Goal: Information Seeking & Learning: Check status

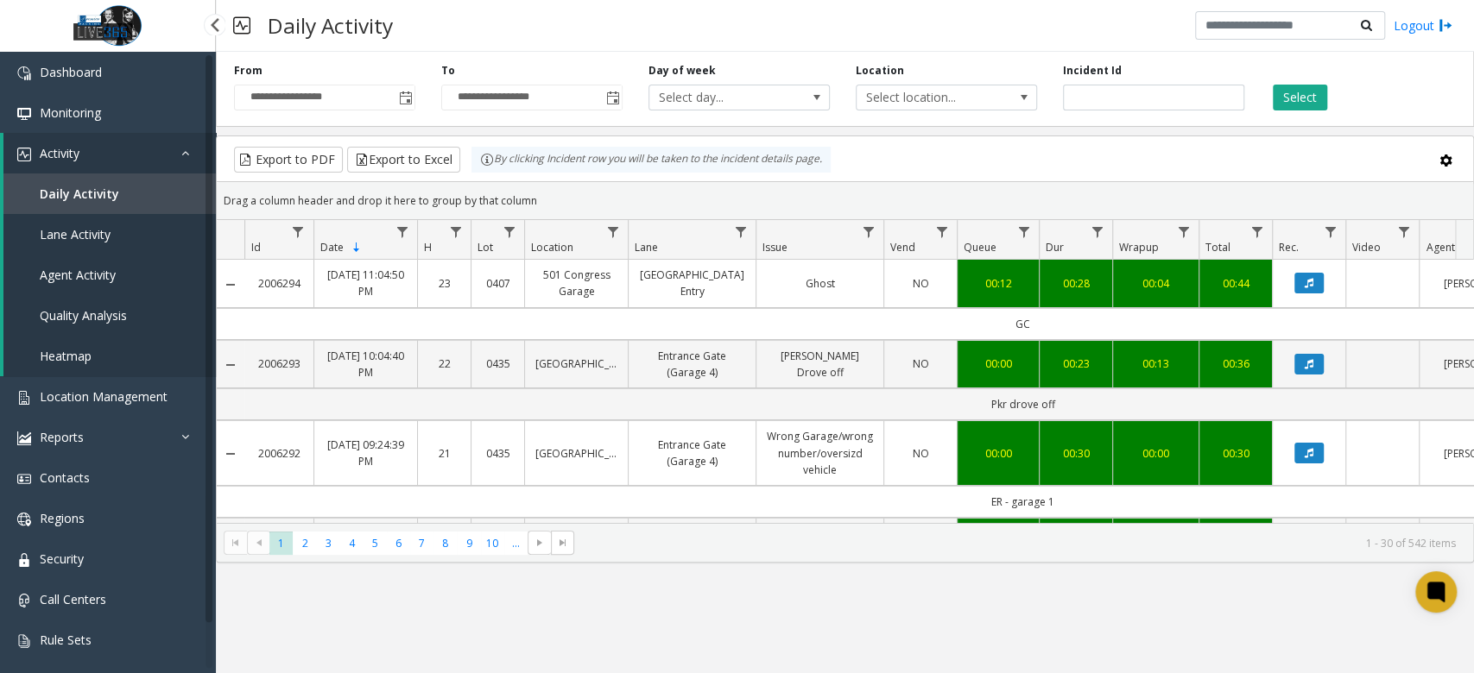
click at [105, 218] on link "Lane Activity" at bounding box center [109, 234] width 212 height 41
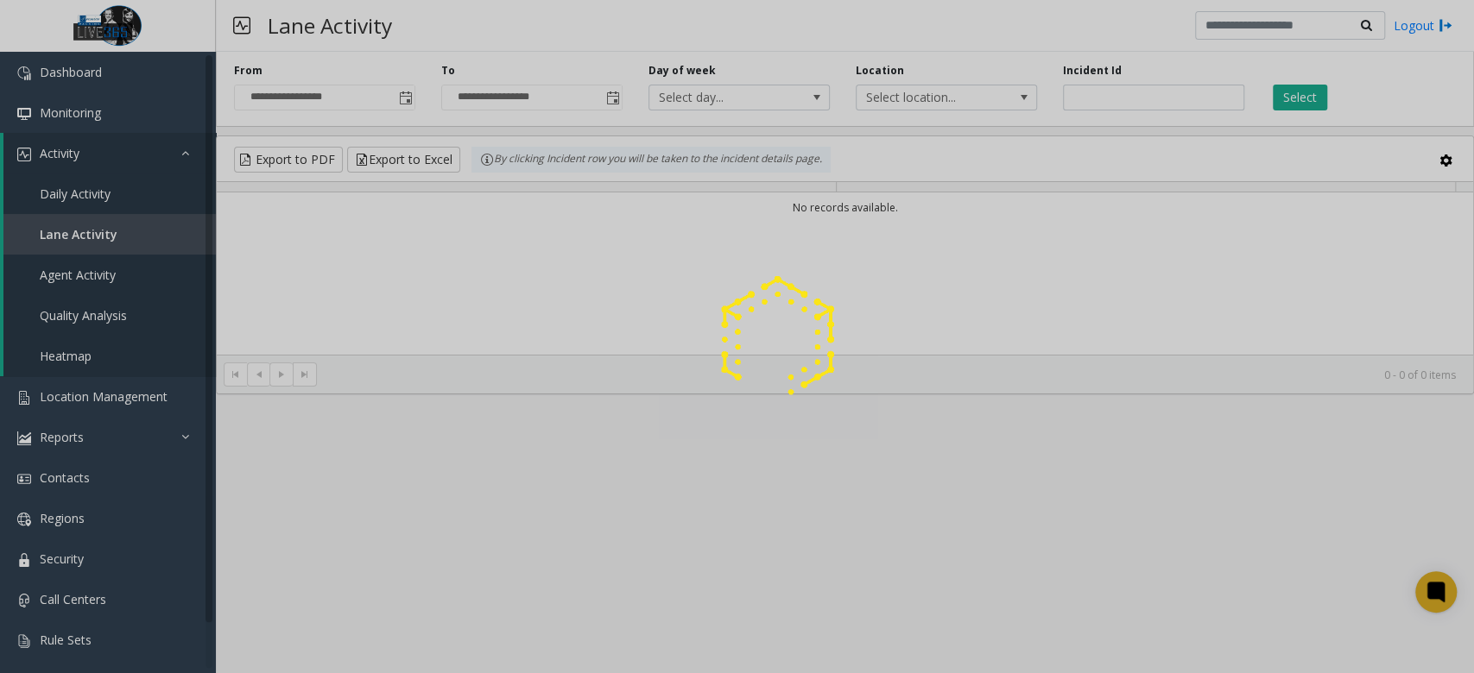
click at [103, 204] on div at bounding box center [737, 336] width 1474 height 673
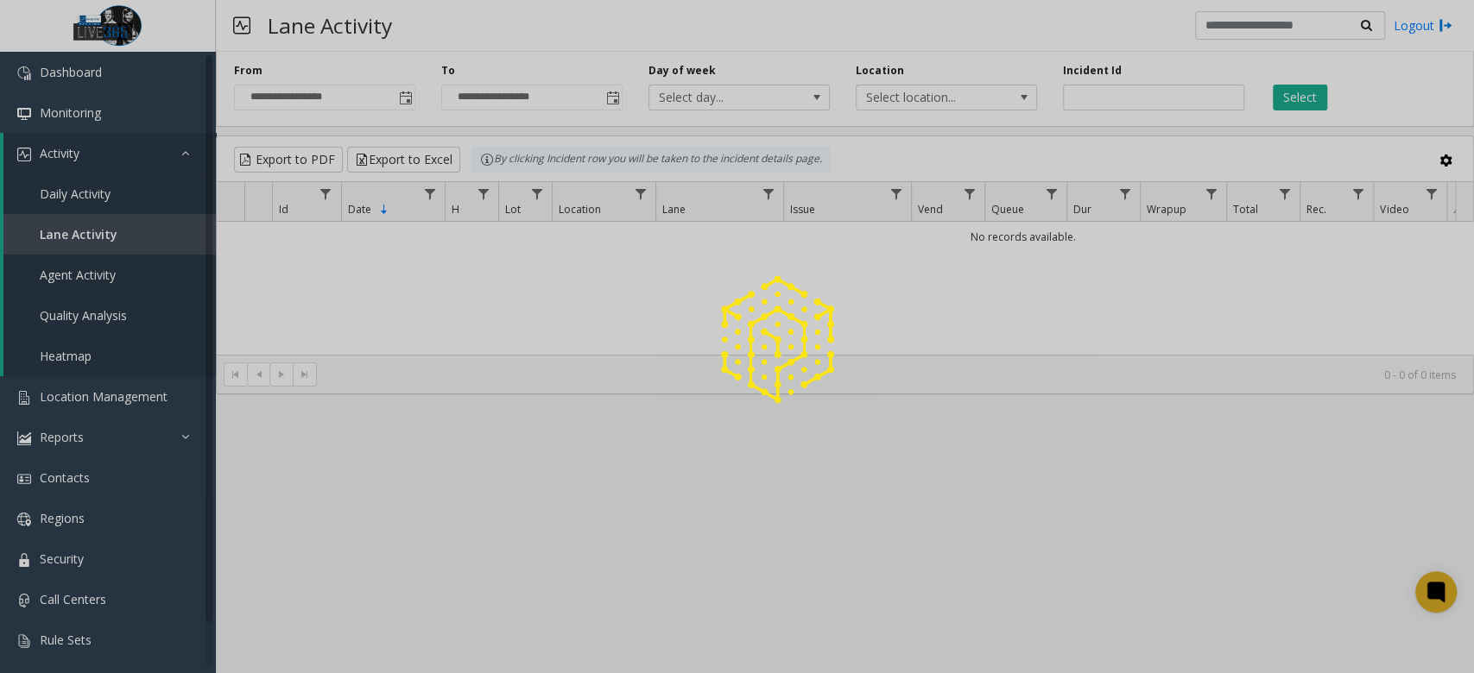
click at [110, 197] on span "Daily Activity" at bounding box center [75, 194] width 71 height 16
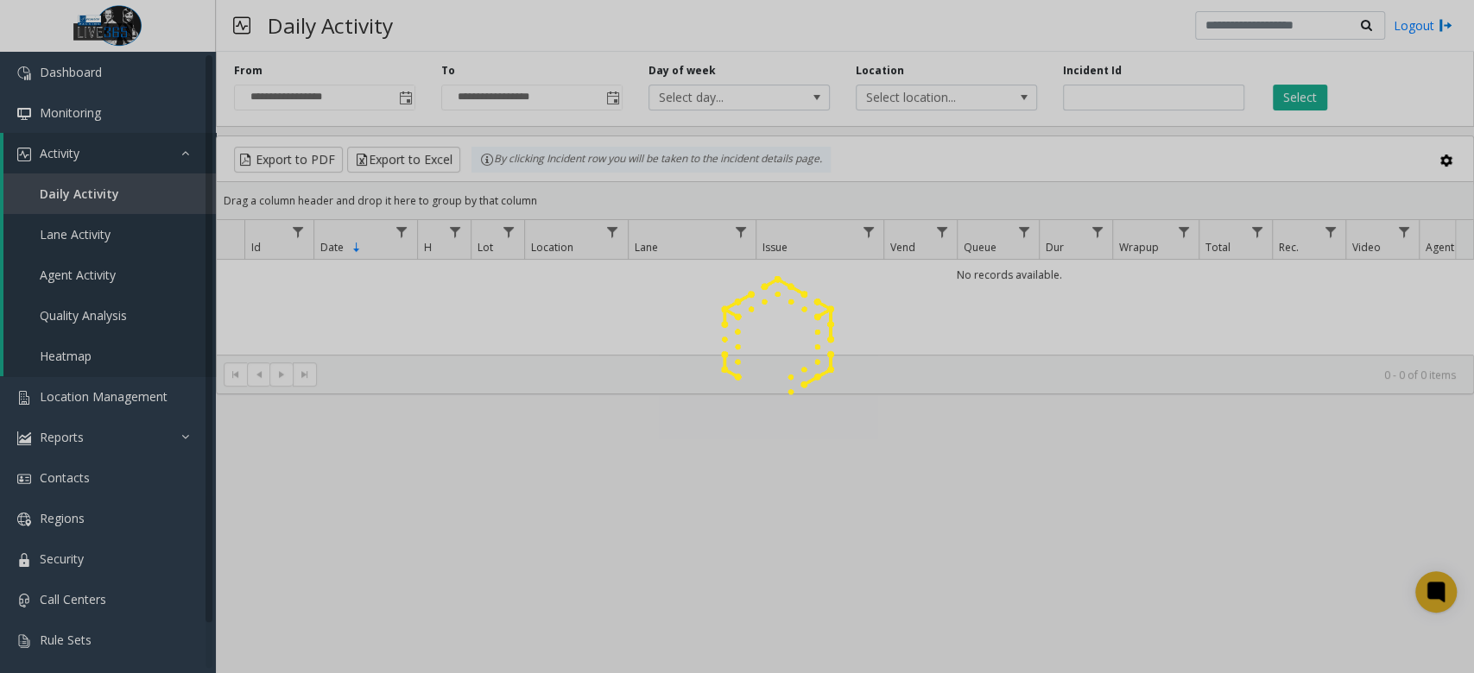
click at [110, 197] on div at bounding box center [737, 336] width 1474 height 673
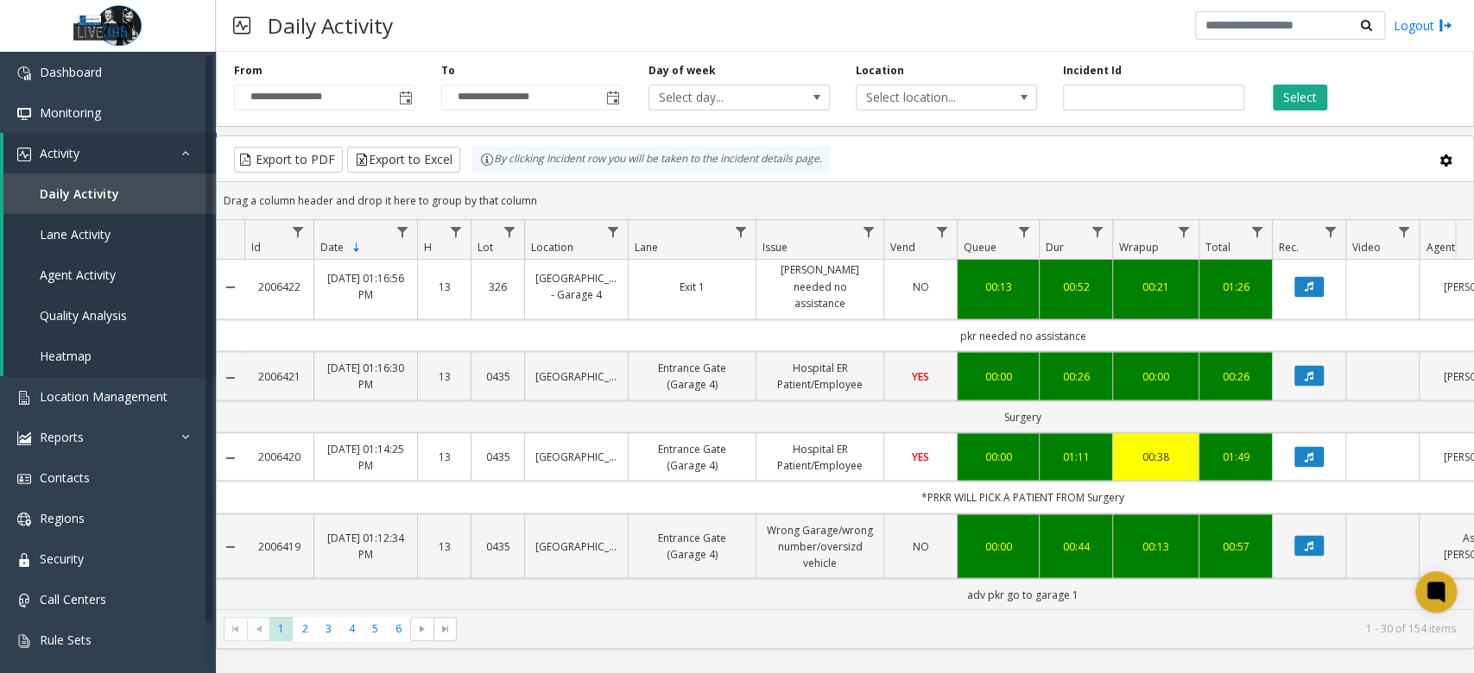
scroll to position [2361, 0]
click at [297, 632] on span "2" at bounding box center [304, 628] width 23 height 23
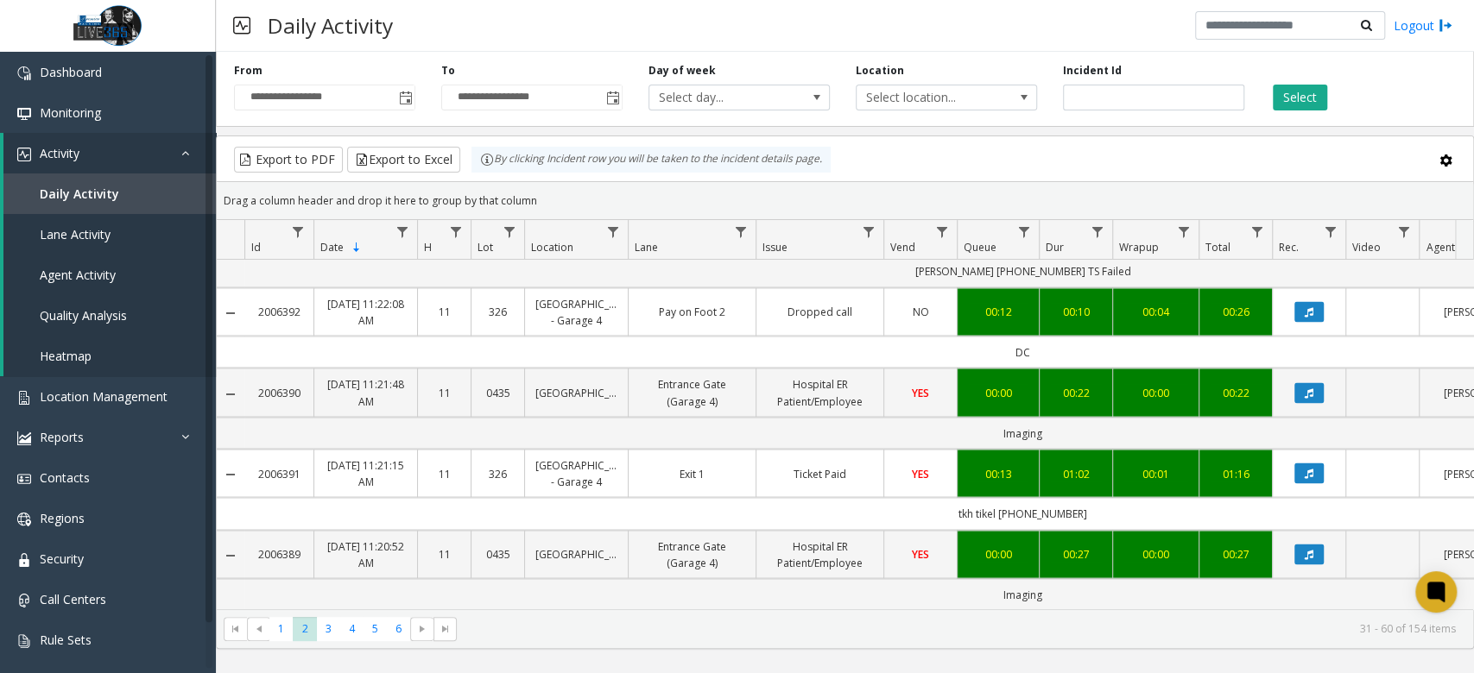
scroll to position [2327, 0]
click at [332, 625] on span "3" at bounding box center [328, 628] width 23 height 23
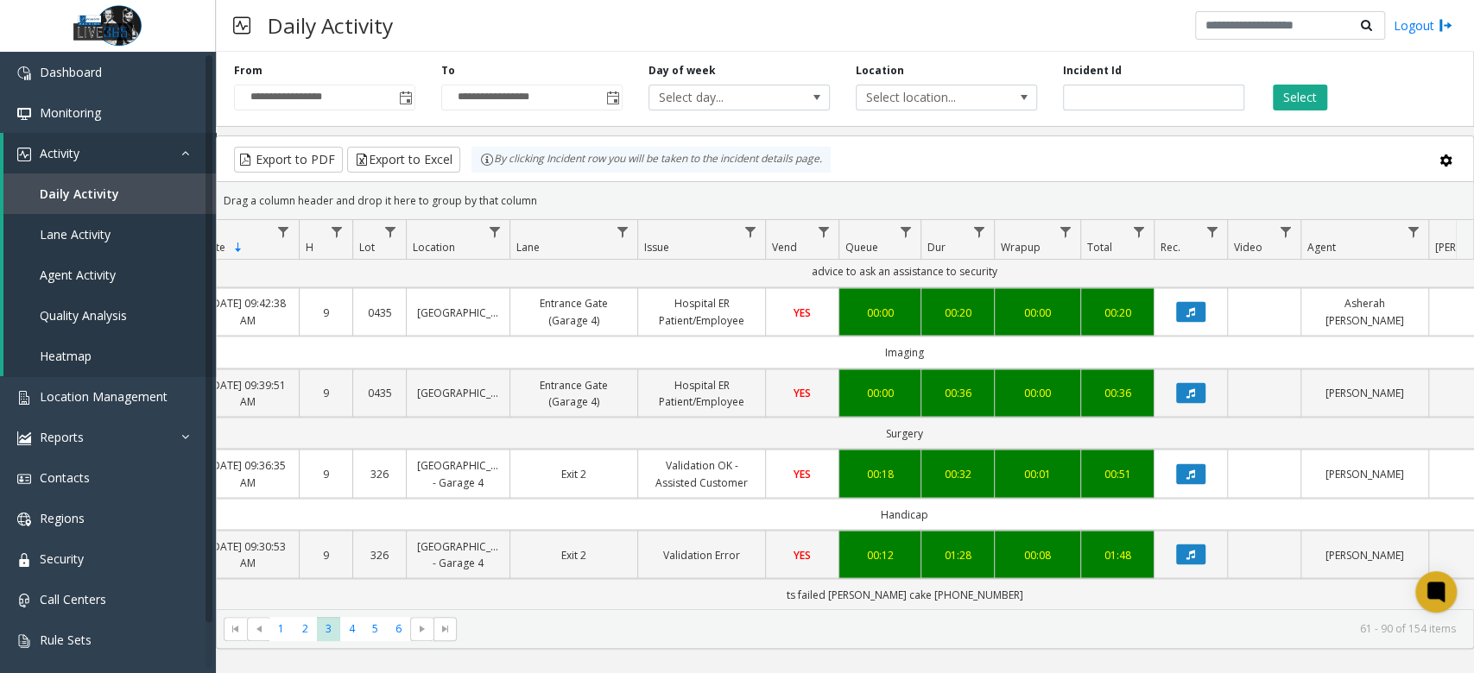
scroll to position [2327, 118]
click at [351, 632] on span "4" at bounding box center [351, 628] width 23 height 23
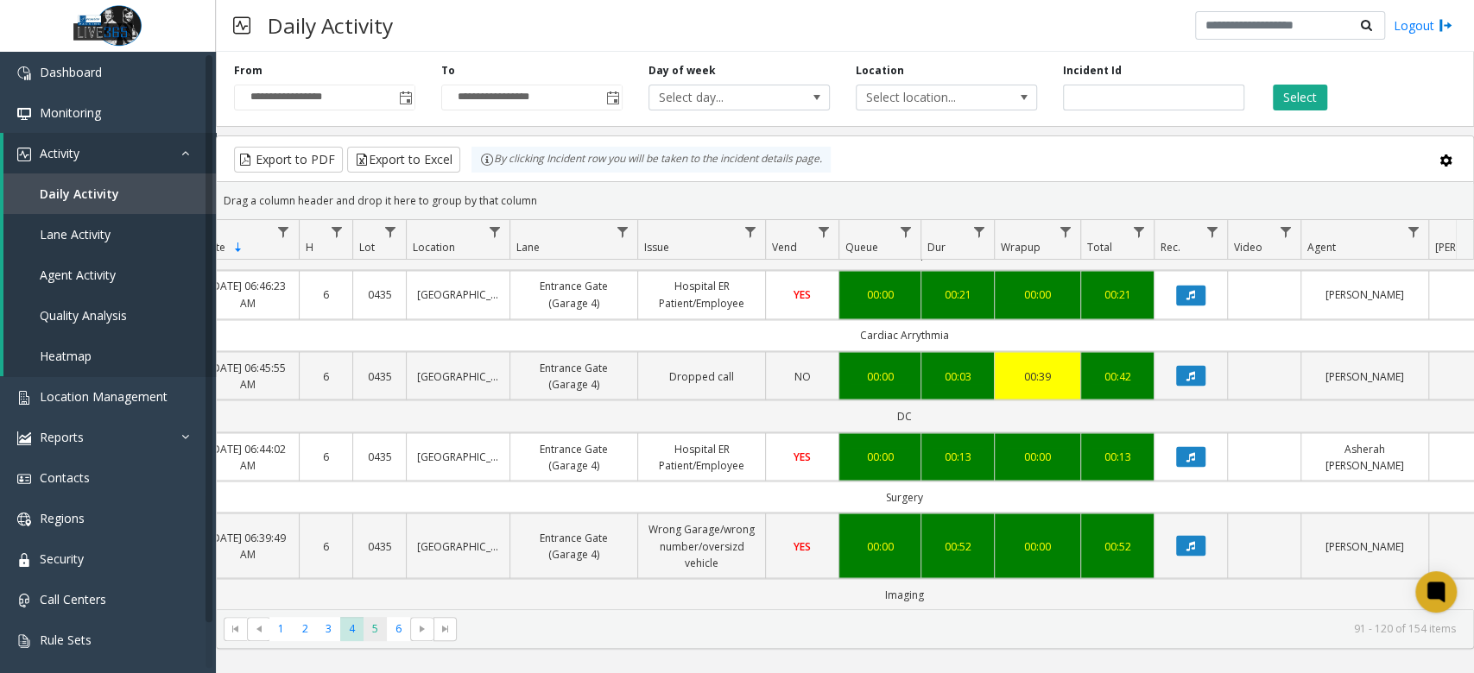
click at [371, 623] on span "5" at bounding box center [375, 628] width 23 height 23
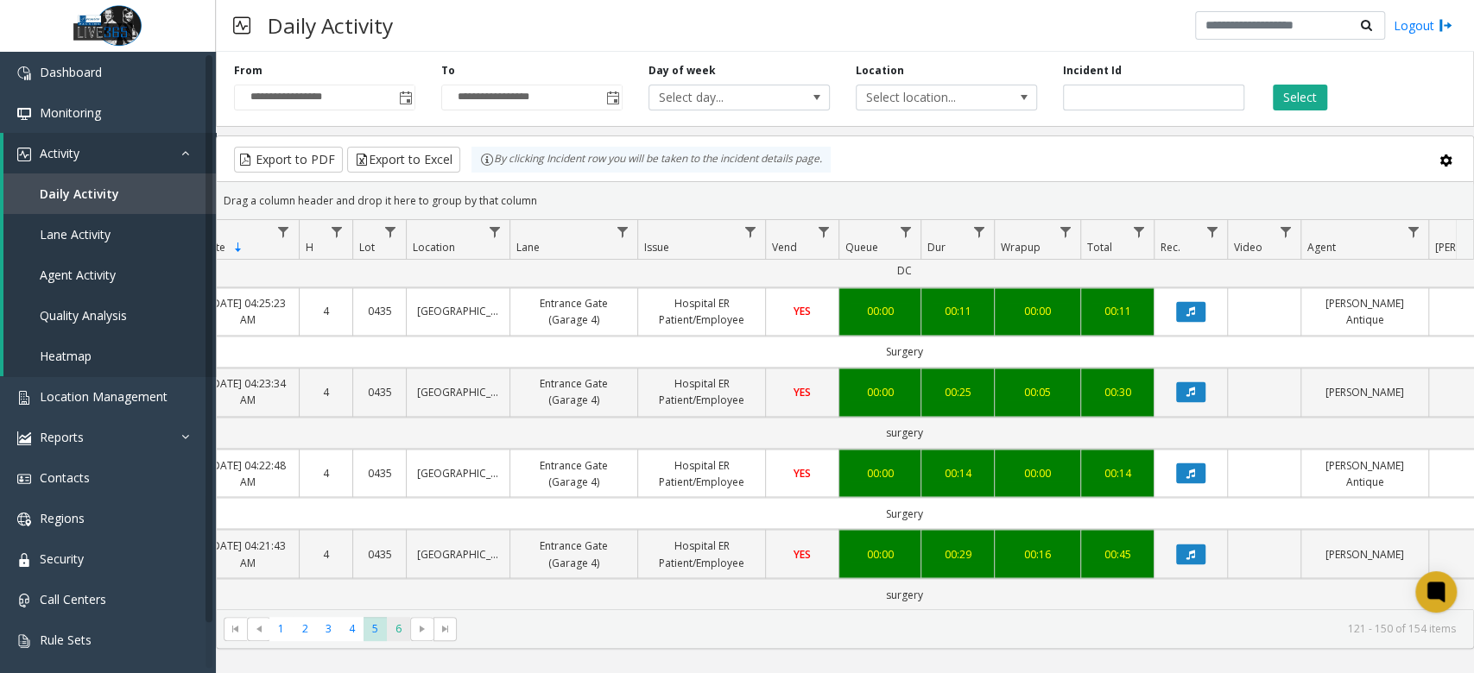
click at [400, 631] on span "6" at bounding box center [398, 628] width 23 height 23
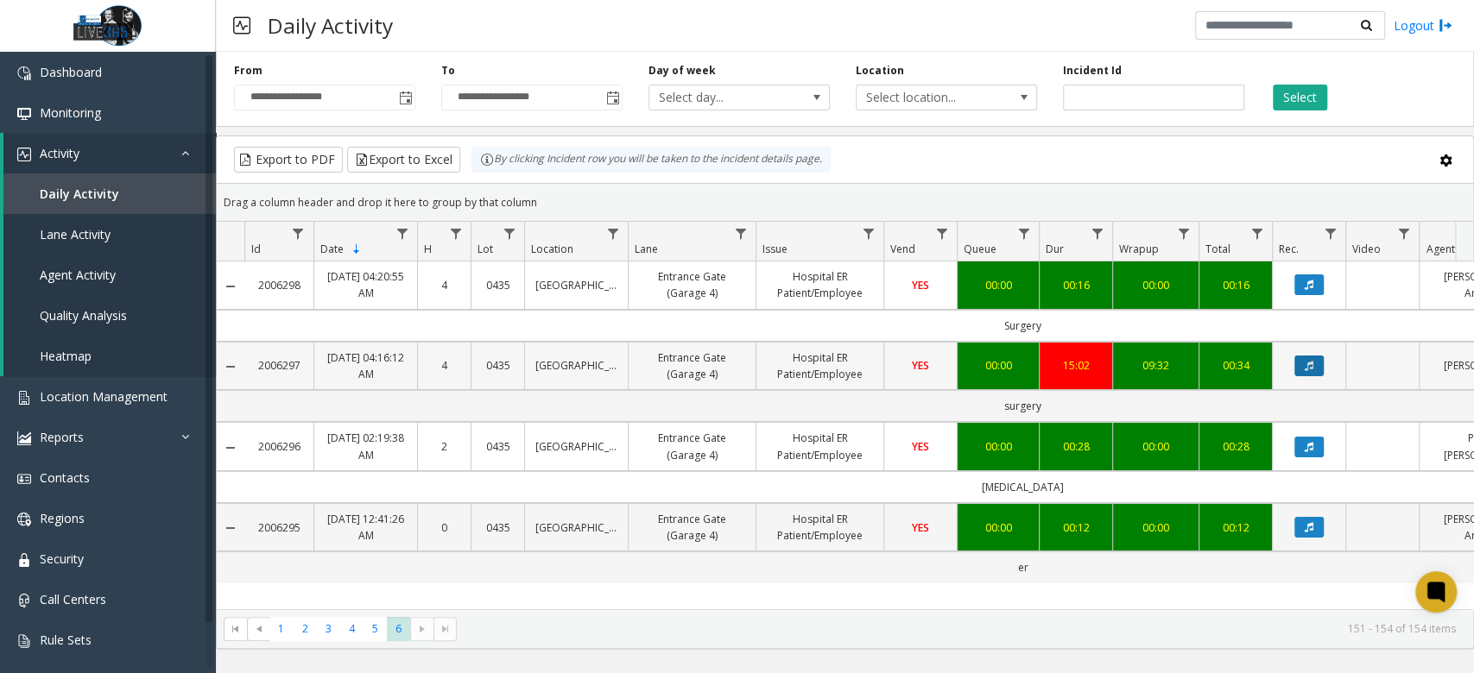
click at [1301, 362] on button "Data table" at bounding box center [1308, 366] width 29 height 21
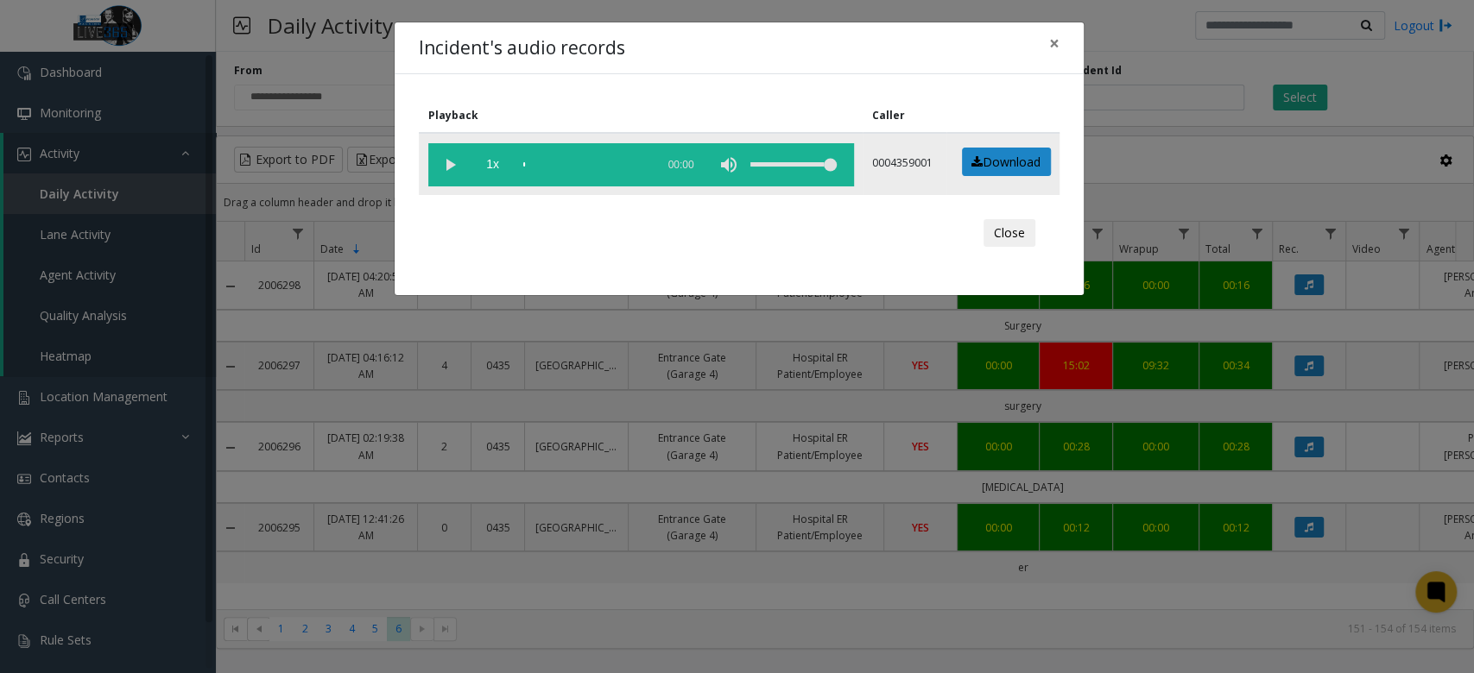
click at [440, 168] on vg-play-pause at bounding box center [449, 164] width 43 height 43
click at [539, 162] on div "scrub bar" at bounding box center [584, 164] width 123 height 43
click at [547, 163] on div "scrub bar" at bounding box center [584, 164] width 123 height 43
click at [554, 162] on div "scrub bar" at bounding box center [584, 164] width 123 height 43
click at [573, 160] on div "scrub bar" at bounding box center [584, 164] width 123 height 43
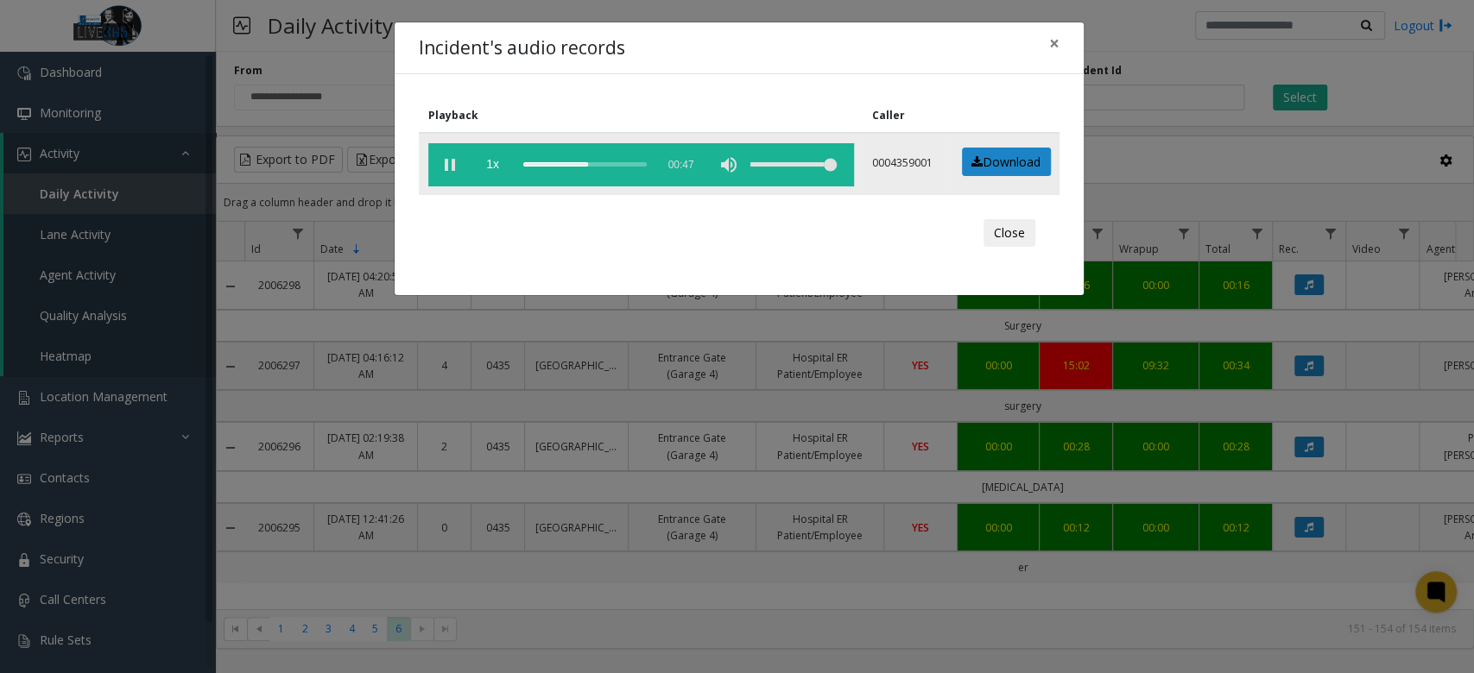
click at [606, 165] on div "scrub bar" at bounding box center [584, 164] width 123 height 43
click at [606, 162] on div "scrub bar" at bounding box center [584, 164] width 123 height 43
click at [604, 165] on div "scrub bar" at bounding box center [584, 164] width 123 height 43
click at [619, 162] on div "scrub bar" at bounding box center [584, 164] width 123 height 43
click at [629, 164] on div "scrub bar" at bounding box center [584, 164] width 123 height 43
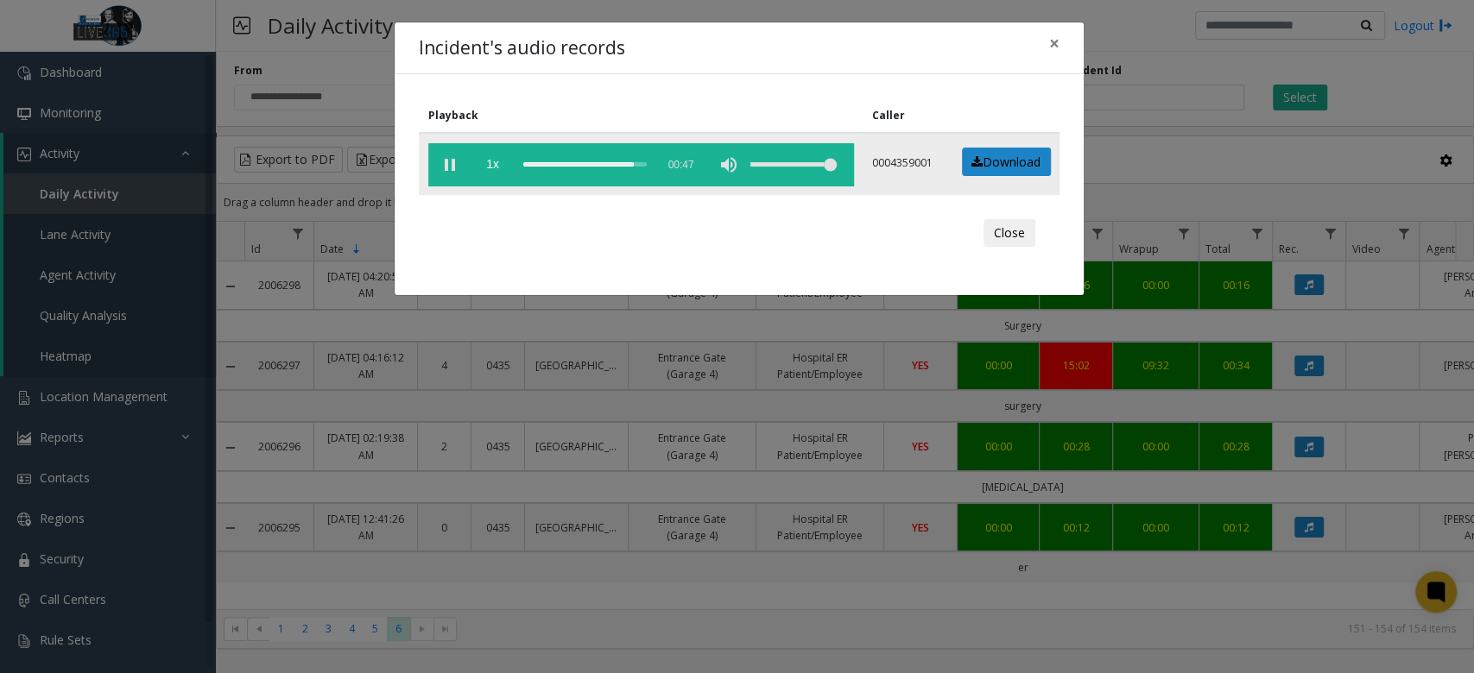
click at [637, 163] on div "scrub bar" at bounding box center [584, 164] width 123 height 43
click at [1058, 42] on span "×" at bounding box center [1054, 43] width 10 height 24
